Goal: Navigation & Orientation: Go to known website

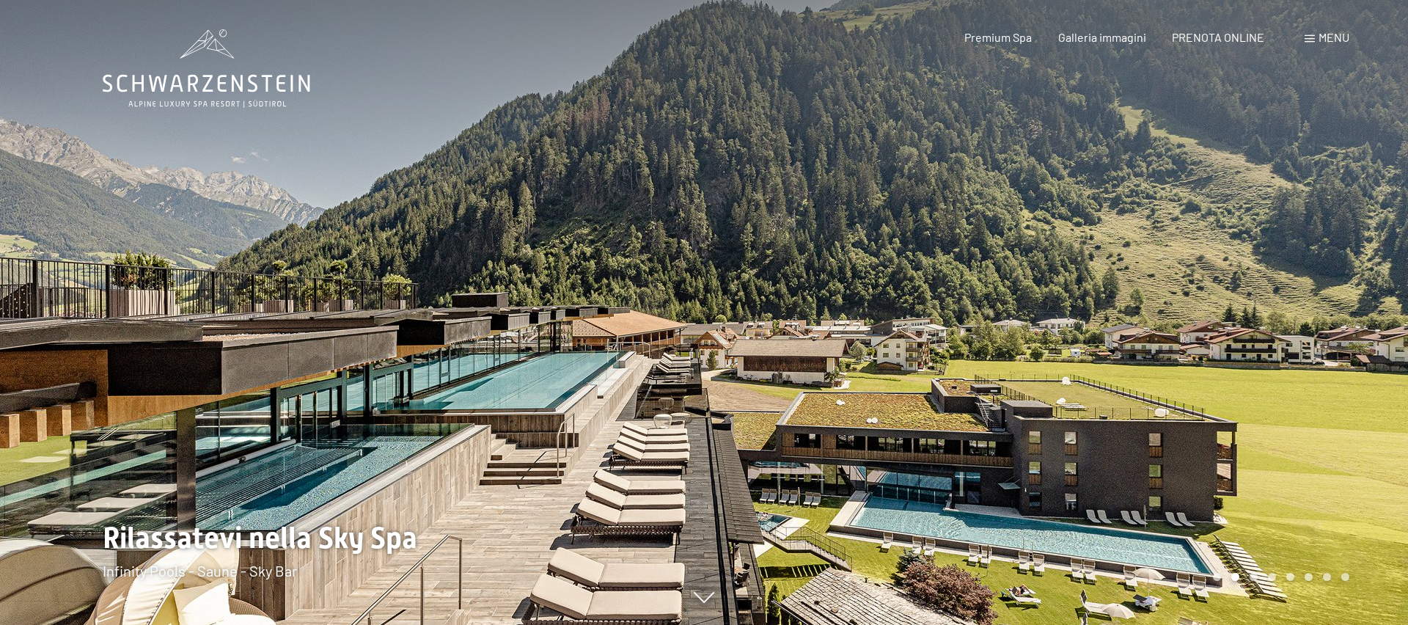
click at [234, 93] on icon at bounding box center [207, 68] width 208 height 78
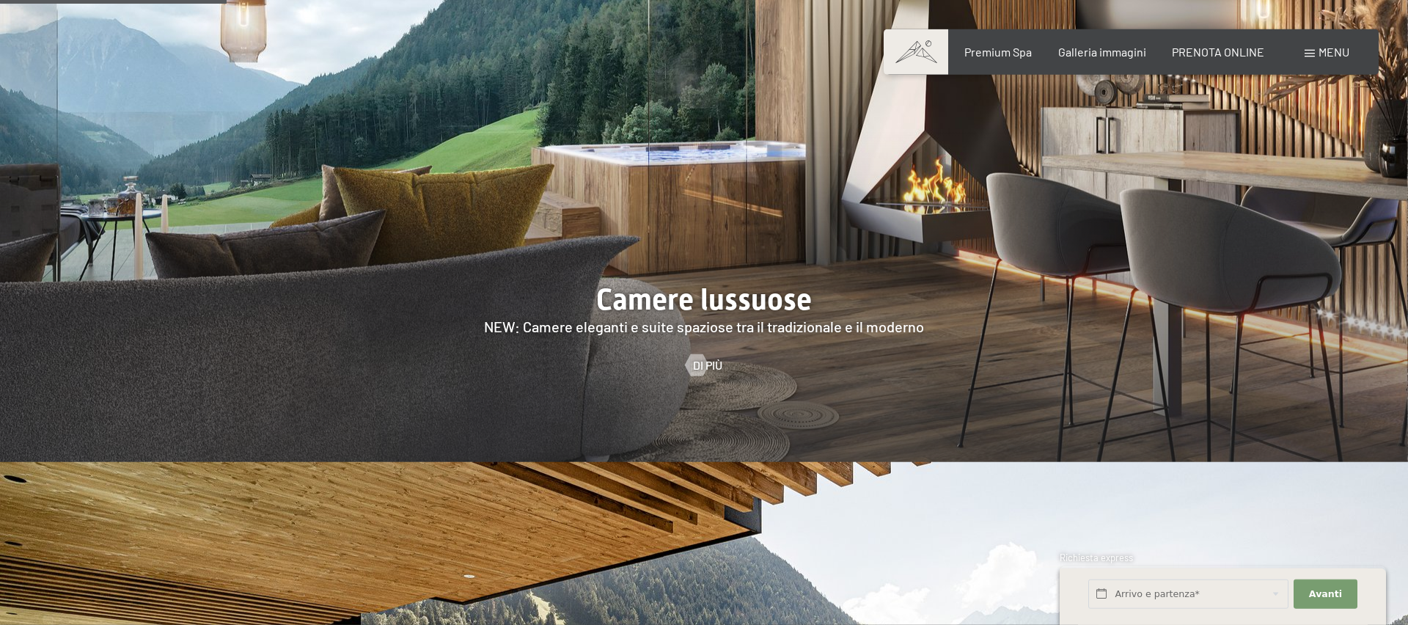
scroll to position [1496, 0]
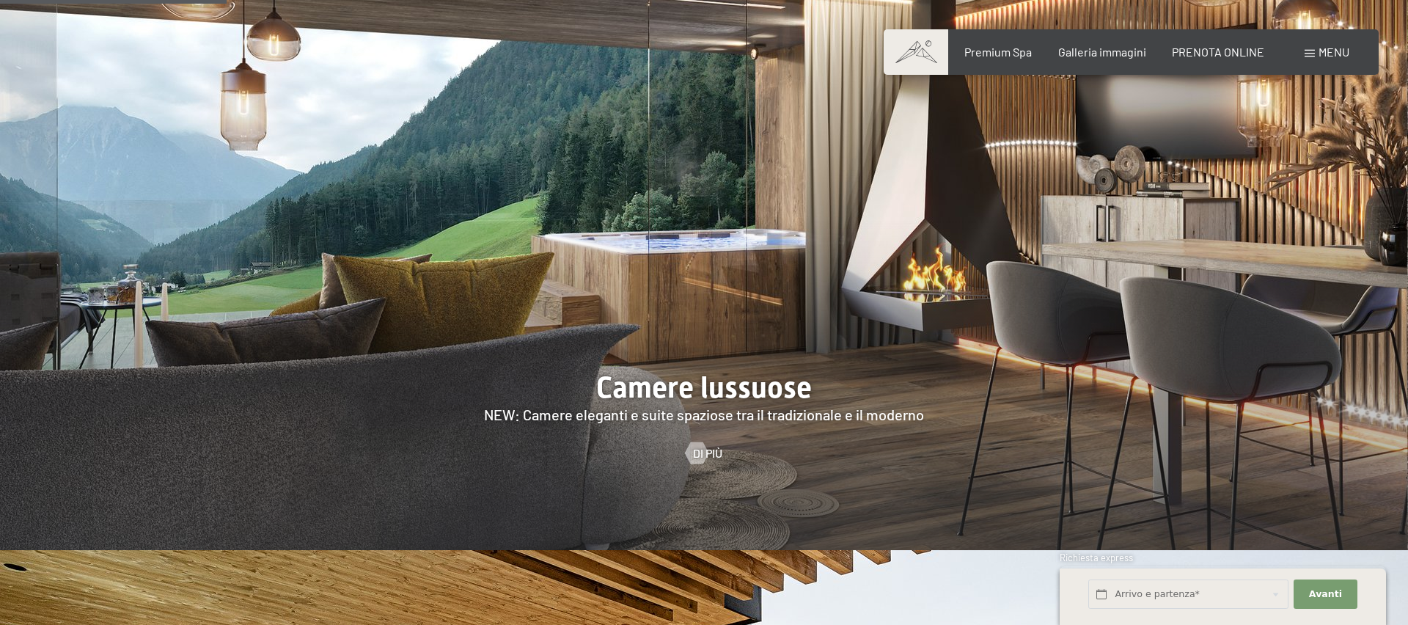
click at [915, 46] on span at bounding box center [916, 51] width 65 height 45
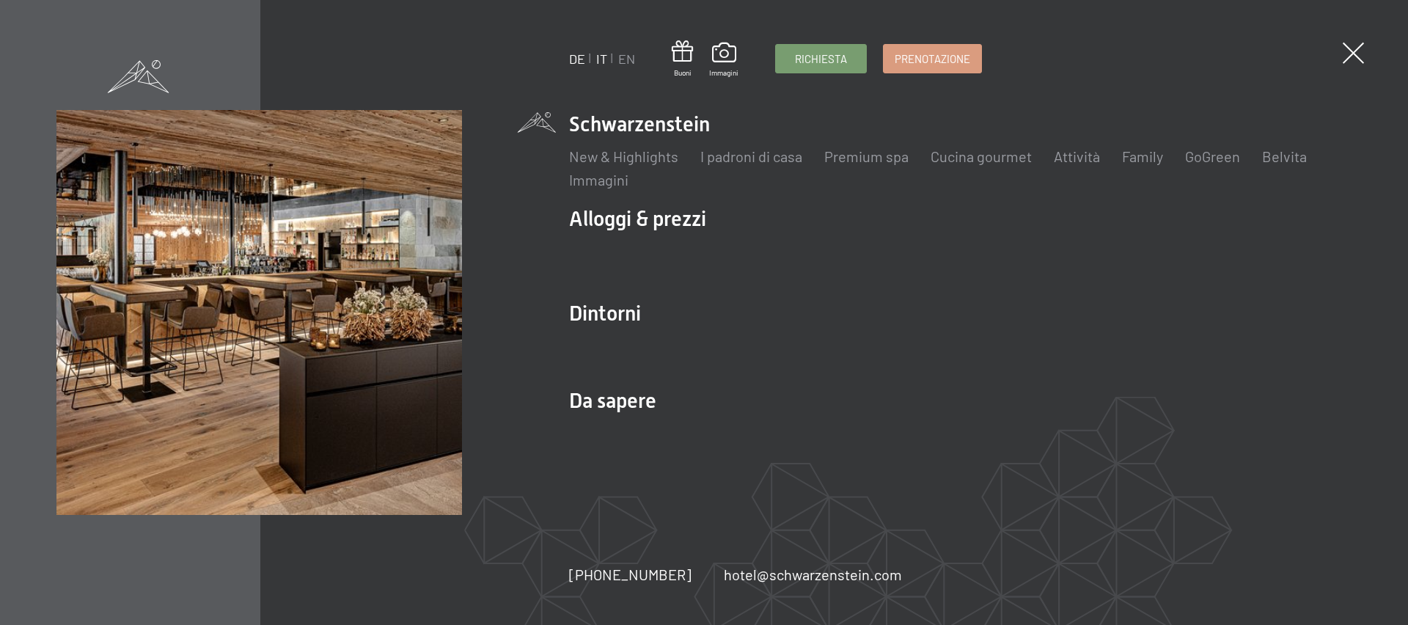
click at [580, 59] on link "DE" at bounding box center [577, 59] width 16 height 16
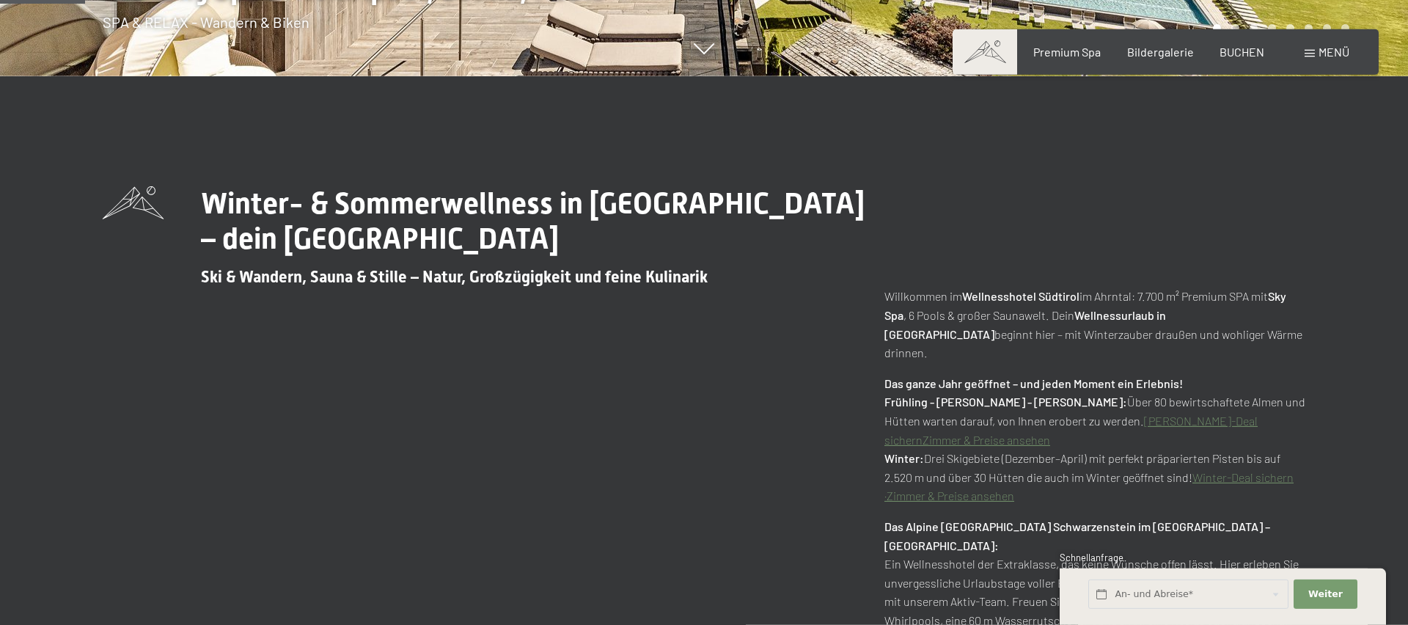
scroll to position [623, 0]
